Goal: Task Accomplishment & Management: Manage account settings

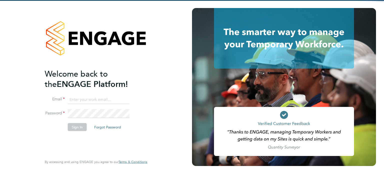
click at [114, 98] on input at bounding box center [99, 99] width 62 height 9
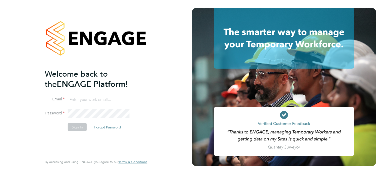
type input "connor.burns@bgis.com"
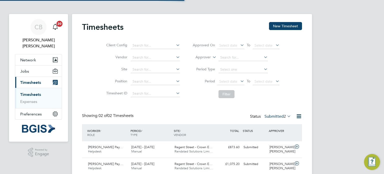
scroll to position [13, 44]
click at [184, 171] on div "Regent Street - Crown E… Randstad Solutions Limi…" at bounding box center [194, 166] width 43 height 13
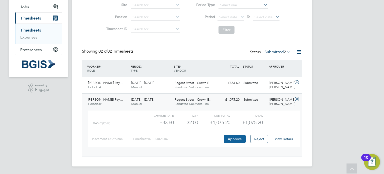
click at [228, 135] on button "Approve" at bounding box center [235, 139] width 22 height 8
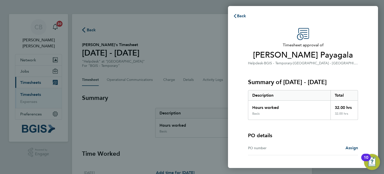
scroll to position [37, 0]
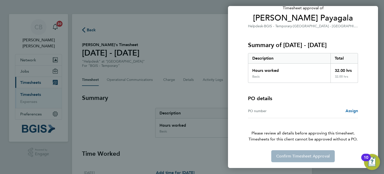
click at [349, 113] on span "Assign" at bounding box center [352, 110] width 13 height 5
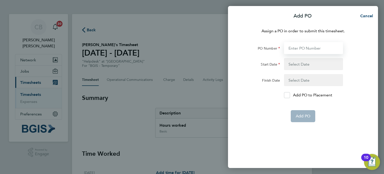
click at [301, 50] on input "PO Number" at bounding box center [313, 48] width 59 height 12
paste input "PSP2510030027"
type input "PSP2510030027"
click at [295, 61] on button "button" at bounding box center [313, 64] width 59 height 12
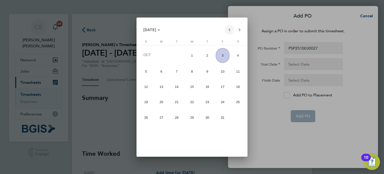
click at [229, 31] on span "Previous month" at bounding box center [230, 30] width 10 height 10
click at [159, 119] on span "22" at bounding box center [162, 116] width 14 height 14
type input "[DATE]"
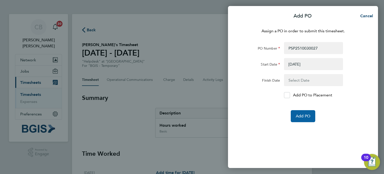
click at [293, 117] on button "Add PO" at bounding box center [303, 116] width 25 height 12
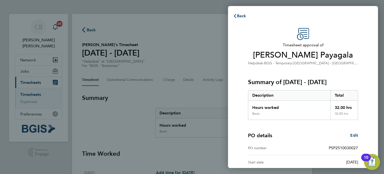
scroll to position [51, 0]
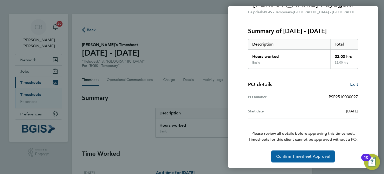
click at [316, 159] on button "Confirm Timesheet Approval" at bounding box center [303, 156] width 64 height 12
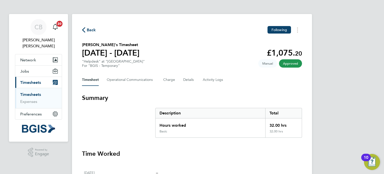
click at [88, 30] on span "Back" at bounding box center [91, 30] width 9 height 6
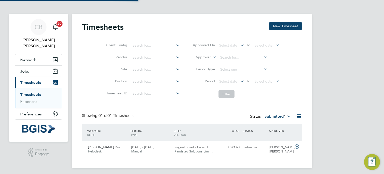
scroll to position [13, 44]
click at [256, 145] on div "Submitted" at bounding box center [255, 147] width 26 height 8
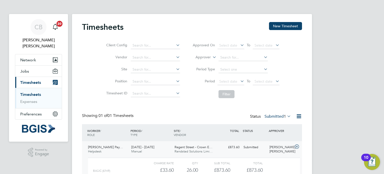
scroll to position [48, 0]
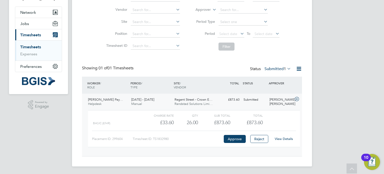
click at [281, 136] on div "View Details" at bounding box center [284, 139] width 25 height 8
drag, startPoint x: 282, startPoint y: 139, endPoint x: 278, endPoint y: 141, distance: 4.4
click at [278, 141] on div "View Details" at bounding box center [284, 139] width 25 height 8
click at [278, 138] on link "View Details" at bounding box center [284, 139] width 18 height 4
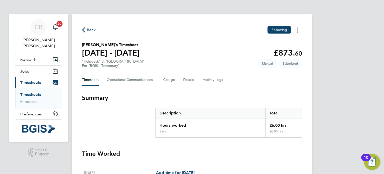
click at [298, 31] on button "Timesheets Menu" at bounding box center [297, 30] width 9 height 8
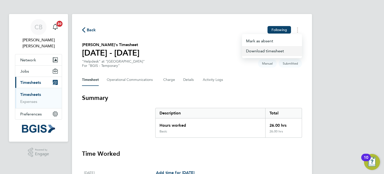
click at [273, 52] on link "Download timesheet" at bounding box center [272, 51] width 60 height 10
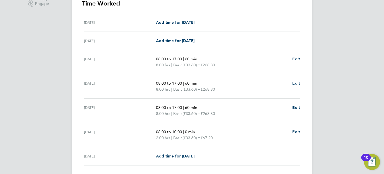
scroll to position [185, 0]
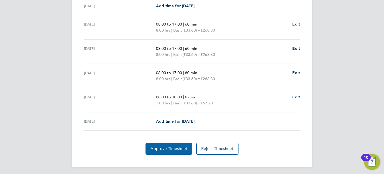
click at [176, 149] on span "Approve Timesheet" at bounding box center [169, 148] width 37 height 5
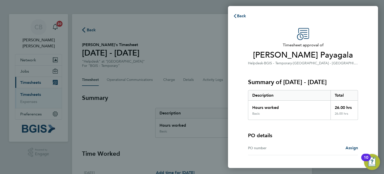
scroll to position [37, 0]
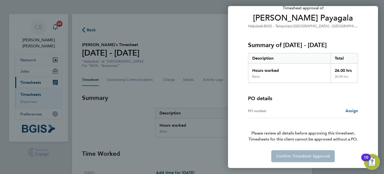
click at [353, 109] on span "Assign" at bounding box center [352, 110] width 13 height 5
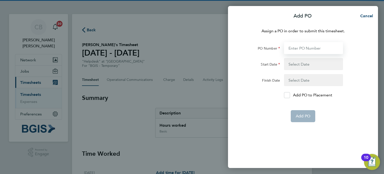
click at [294, 48] on input "PO Number" at bounding box center [313, 48] width 59 height 12
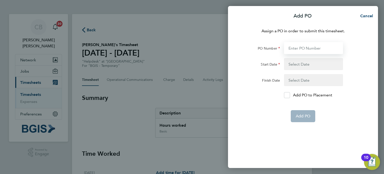
paste input "PSP2510030029"
type input "PSP2510030029"
click at [295, 68] on button "button" at bounding box center [313, 64] width 59 height 12
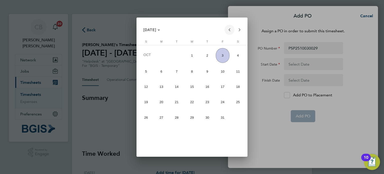
click at [228, 31] on span "Previous month" at bounding box center [230, 30] width 10 height 10
click at [159, 135] on span "29" at bounding box center [162, 132] width 14 height 14
type input "29 Sep 25"
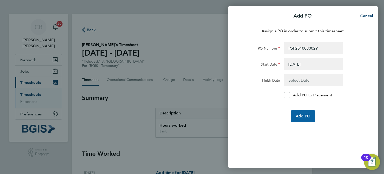
click at [305, 114] on span "Add PO" at bounding box center [303, 116] width 15 height 5
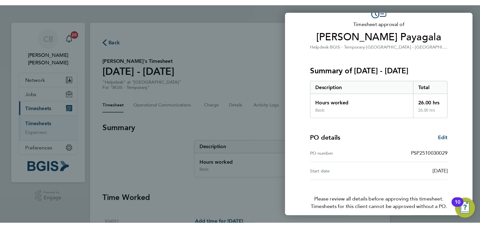
scroll to position [51, 0]
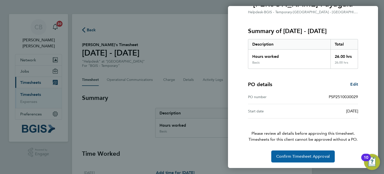
click at [309, 155] on span "Confirm Timesheet Approval" at bounding box center [303, 156] width 54 height 5
